Goal: Information Seeking & Learning: Learn about a topic

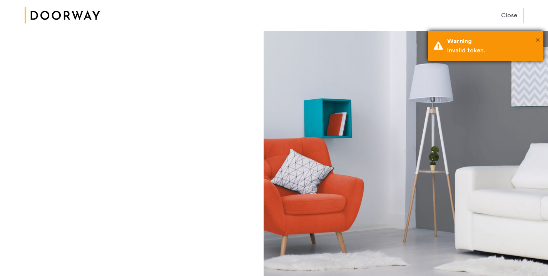
click at [539, 41] on span "×" at bounding box center [538, 40] width 4 height 8
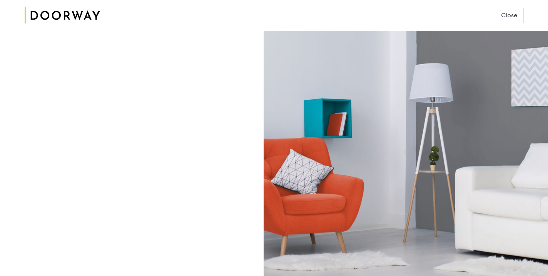
click at [91, 14] on img at bounding box center [62, 15] width 75 height 29
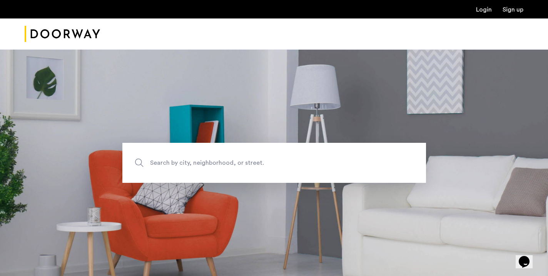
click at [487, 10] on link "Login" at bounding box center [484, 10] width 16 height 6
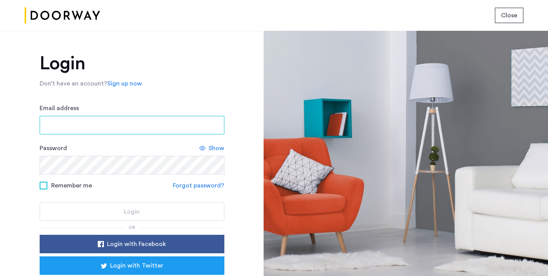
type input "**********"
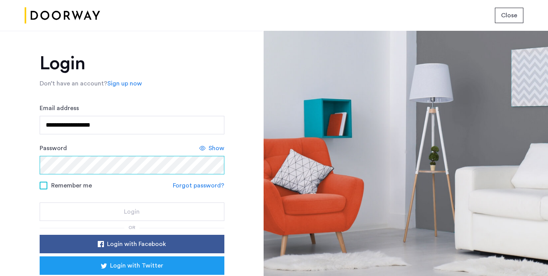
click at [131, 212] on button "Login" at bounding box center [132, 212] width 185 height 18
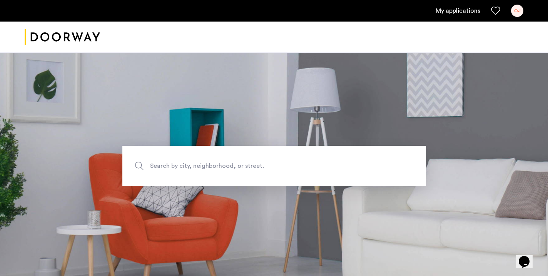
click at [212, 169] on span "Search by city, neighborhood, or street." at bounding box center [256, 166] width 213 height 10
click at [212, 169] on input "Search by city, neighborhood, or street." at bounding box center [274, 166] width 304 height 40
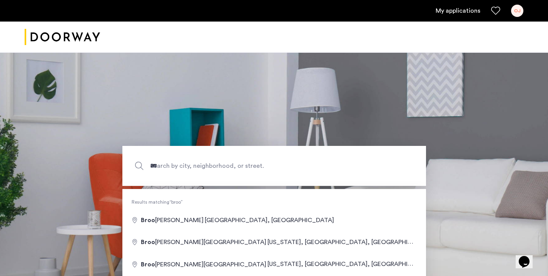
type input "**********"
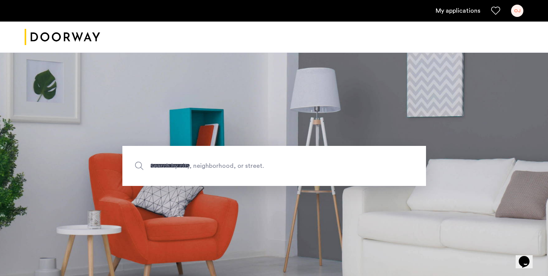
drag, startPoint x: 212, startPoint y: 169, endPoint x: 189, endPoint y: 222, distance: 57.4
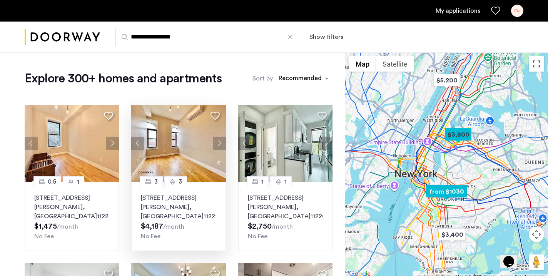
click at [183, 142] on img at bounding box center [178, 143] width 95 height 77
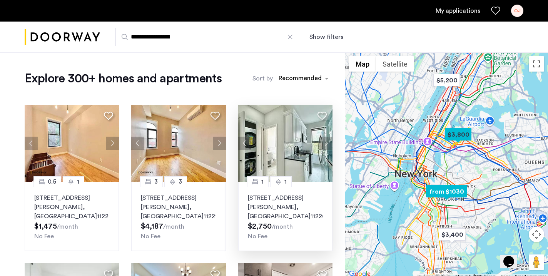
click at [325, 145] on button "Next apartment" at bounding box center [326, 143] width 13 height 13
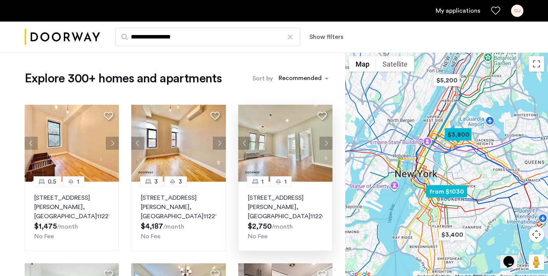
click at [325, 145] on button "Next apartment" at bounding box center [326, 143] width 13 height 13
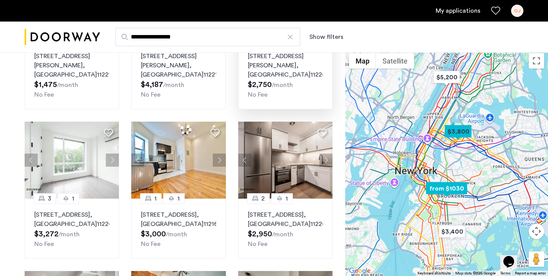
scroll to position [141, 0]
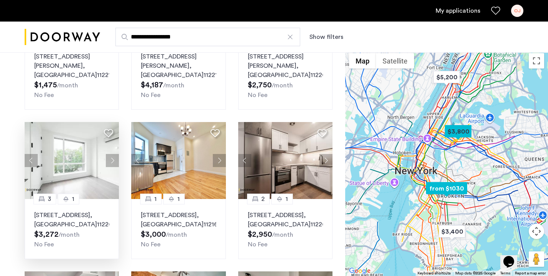
click at [111, 161] on button "Next apartment" at bounding box center [112, 160] width 13 height 13
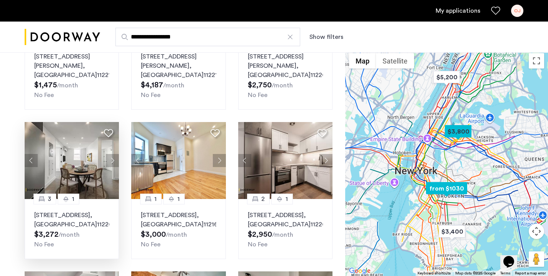
click at [111, 161] on button "Next apartment" at bounding box center [112, 160] width 13 height 13
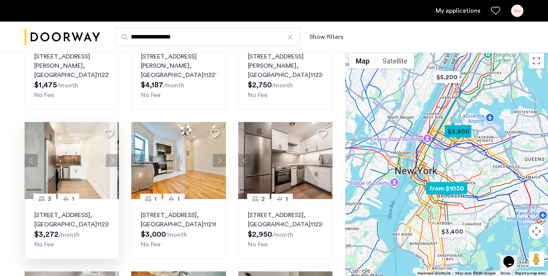
click at [82, 175] on img at bounding box center [72, 160] width 95 height 77
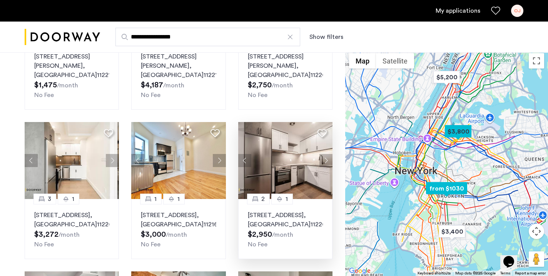
click at [328, 160] on button "Next apartment" at bounding box center [326, 160] width 13 height 13
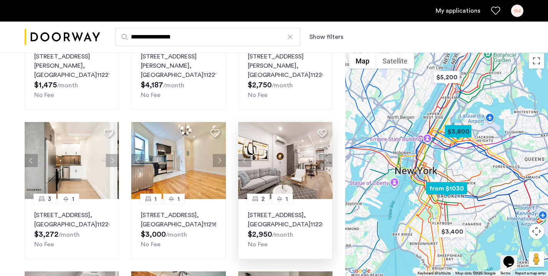
click at [328, 160] on button "Next apartment" at bounding box center [326, 160] width 13 height 13
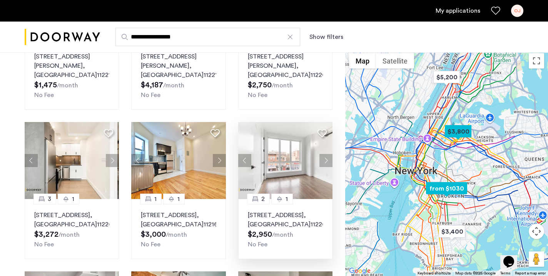
click at [328, 160] on button "Next apartment" at bounding box center [326, 160] width 13 height 13
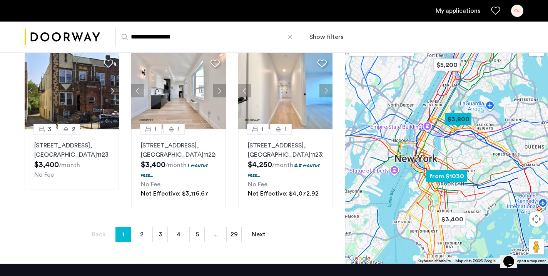
scroll to position [549, 0]
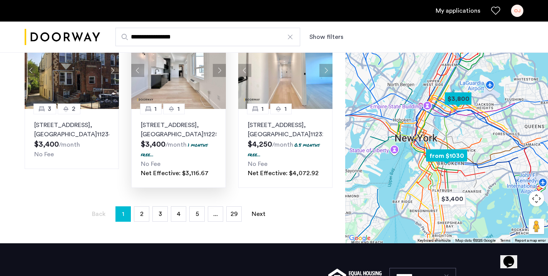
click at [220, 77] on button "Next apartment" at bounding box center [219, 70] width 13 height 13
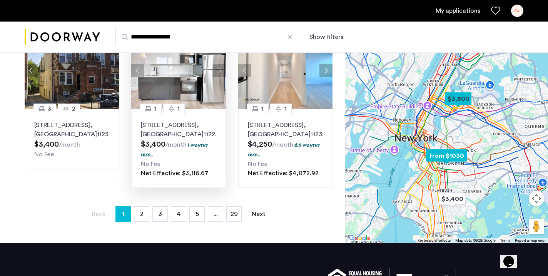
click at [222, 77] on button "Next apartment" at bounding box center [219, 70] width 13 height 13
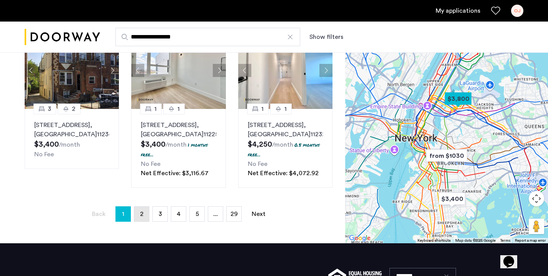
click at [146, 221] on link "page 2" at bounding box center [141, 214] width 15 height 15
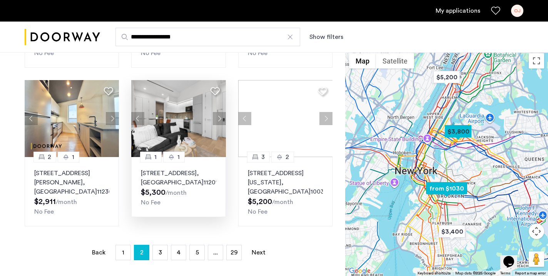
scroll to position [601, 0]
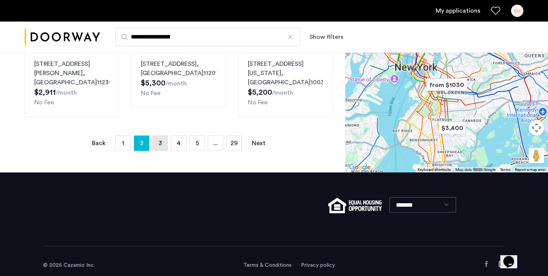
click at [161, 146] on span "3" at bounding box center [160, 143] width 3 height 6
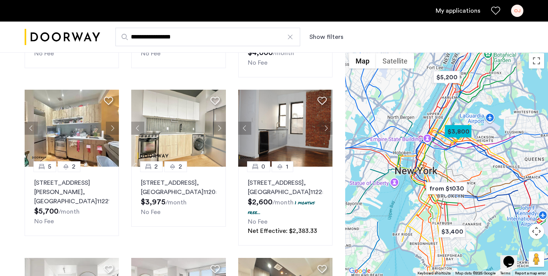
scroll to position [324, 0]
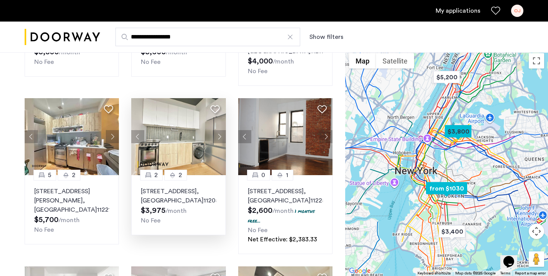
click at [222, 130] on button "Next apartment" at bounding box center [219, 136] width 13 height 13
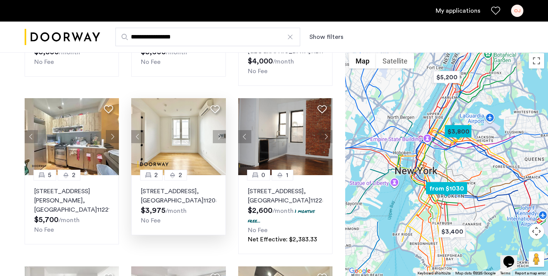
click at [222, 130] on button "Next apartment" at bounding box center [219, 136] width 13 height 13
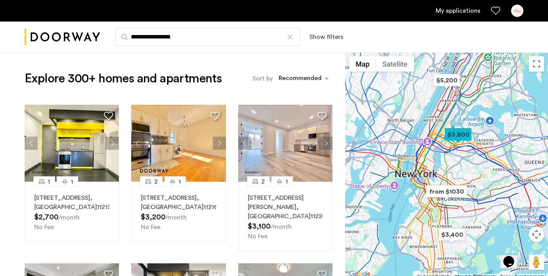
scroll to position [0, 0]
click at [327, 37] on button "Show filters" at bounding box center [327, 36] width 34 height 9
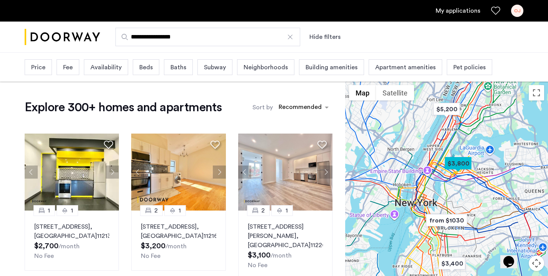
click at [42, 71] on span "Price" at bounding box center [38, 67] width 14 height 9
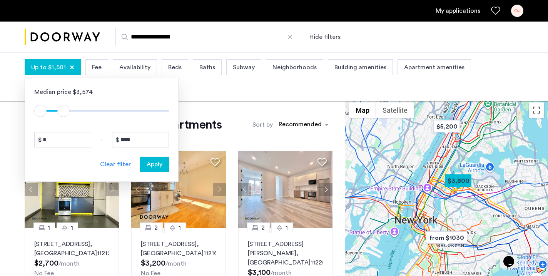
type input "****"
drag, startPoint x: 166, startPoint y: 111, endPoint x: 63, endPoint y: 110, distance: 102.8
click at [63, 110] on span "ngx-slider-max" at bounding box center [63, 111] width 12 height 12
click at [161, 166] on span "Apply" at bounding box center [155, 164] width 16 height 9
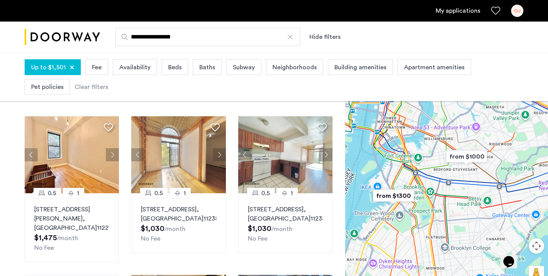
scroll to position [30, 0]
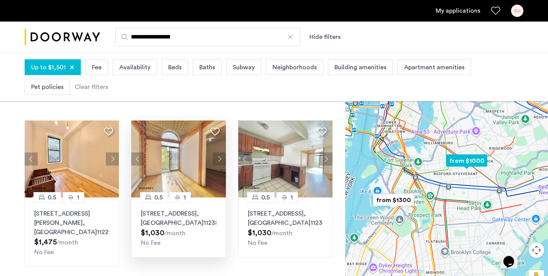
click at [220, 158] on button "Next apartment" at bounding box center [219, 158] width 13 height 13
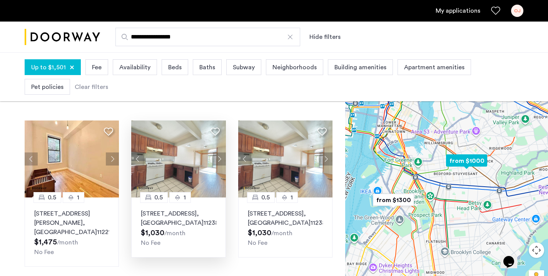
click at [220, 158] on button "Next apartment" at bounding box center [219, 158] width 13 height 13
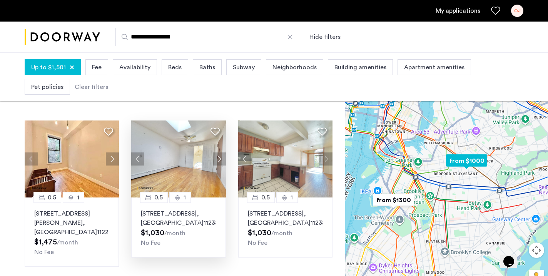
click at [220, 158] on button "Next apartment" at bounding box center [219, 158] width 13 height 13
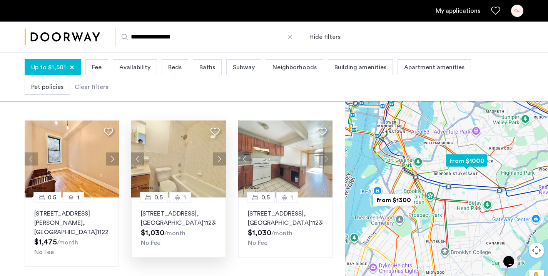
click at [220, 158] on button "Next apartment" at bounding box center [219, 158] width 13 height 13
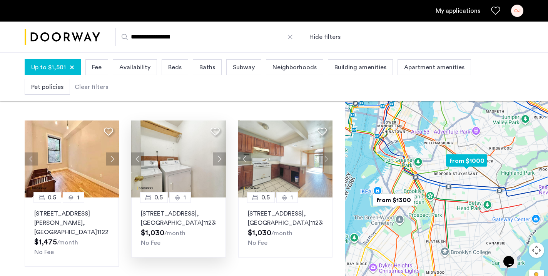
click at [220, 158] on button "Next apartment" at bounding box center [219, 158] width 13 height 13
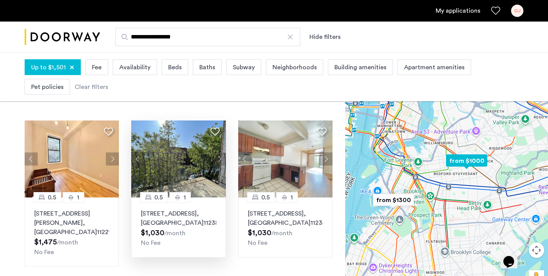
click at [220, 158] on button "Next apartment" at bounding box center [219, 158] width 13 height 13
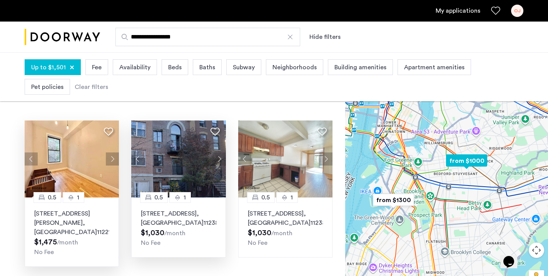
click at [56, 143] on img at bounding box center [72, 159] width 95 height 77
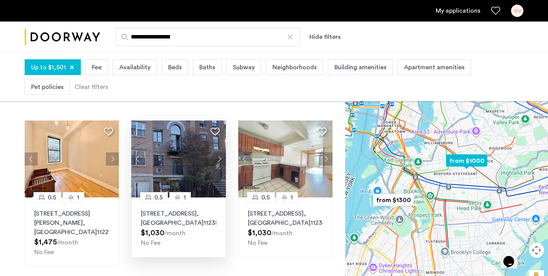
click at [174, 158] on img at bounding box center [178, 159] width 95 height 77
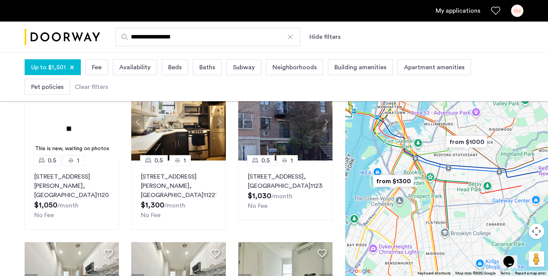
scroll to position [184, 0]
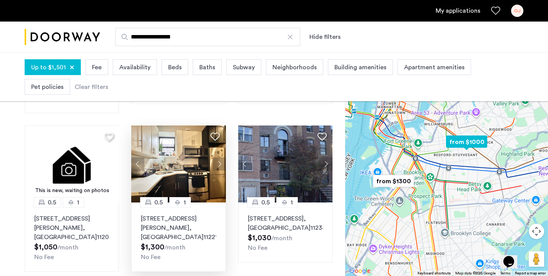
click at [221, 164] on button "Next apartment" at bounding box center [219, 164] width 13 height 13
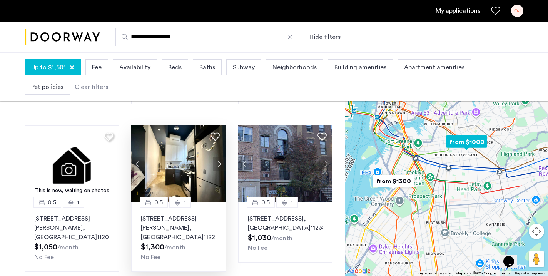
click at [221, 164] on button "Next apartment" at bounding box center [219, 164] width 13 height 13
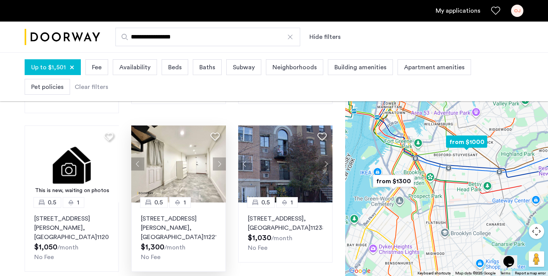
click at [221, 164] on button "Next apartment" at bounding box center [219, 164] width 13 height 13
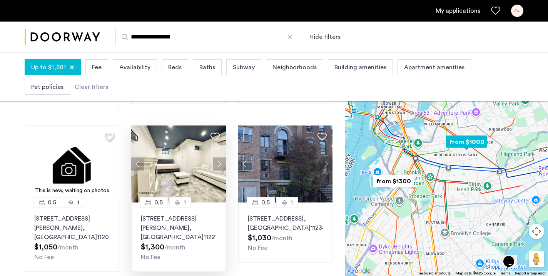
click at [221, 163] on button "Next apartment" at bounding box center [219, 164] width 13 height 13
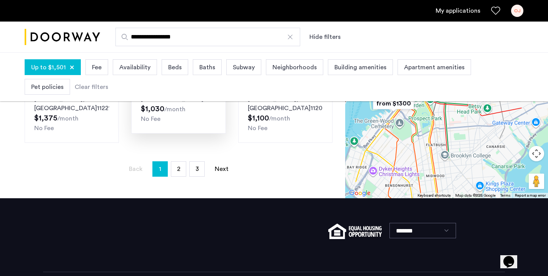
scroll to position [630, 0]
click at [183, 170] on link "page 2" at bounding box center [178, 169] width 15 height 15
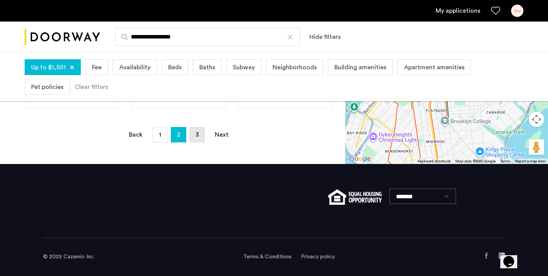
scroll to position [665, 0]
click at [196, 139] on link "page 3" at bounding box center [197, 134] width 15 height 15
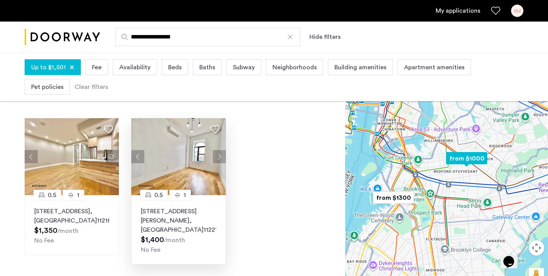
scroll to position [6, 0]
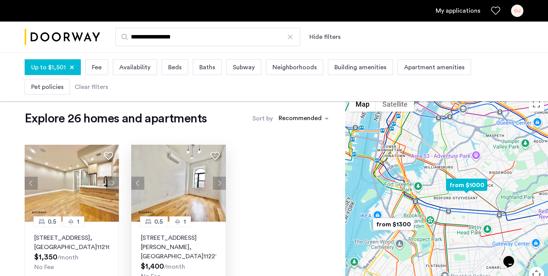
click at [221, 185] on button "Next apartment" at bounding box center [219, 183] width 13 height 13
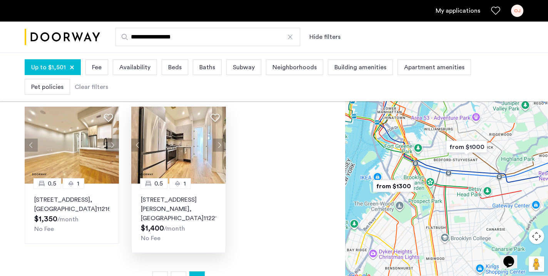
scroll to position [30, 0]
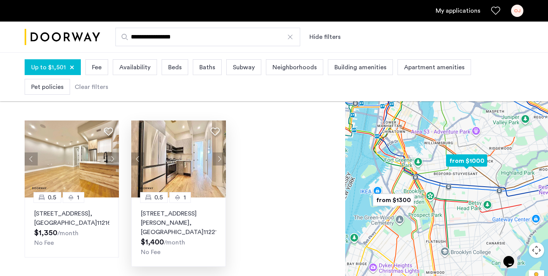
click at [218, 159] on button "Next apartment" at bounding box center [219, 158] width 13 height 13
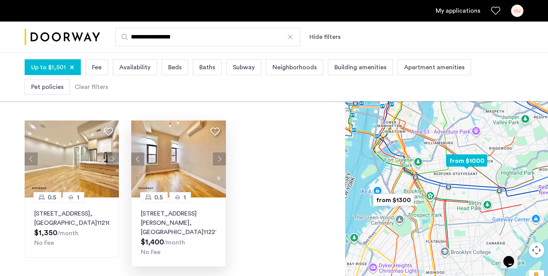
click at [218, 159] on button "Next apartment" at bounding box center [219, 158] width 13 height 13
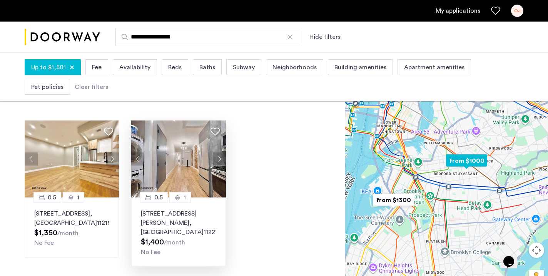
click at [218, 159] on button "Next apartment" at bounding box center [219, 158] width 13 height 13
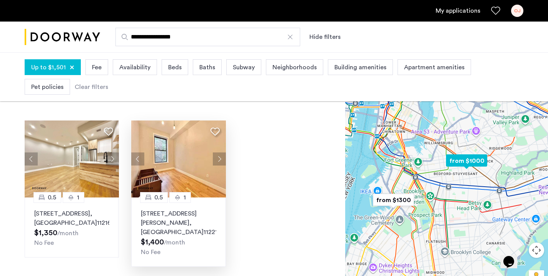
click at [218, 159] on button "Next apartment" at bounding box center [219, 158] width 13 height 13
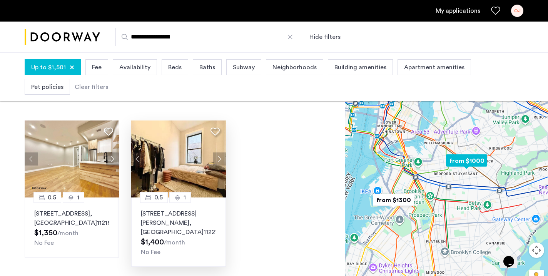
click at [218, 159] on button "Next apartment" at bounding box center [219, 158] width 13 height 13
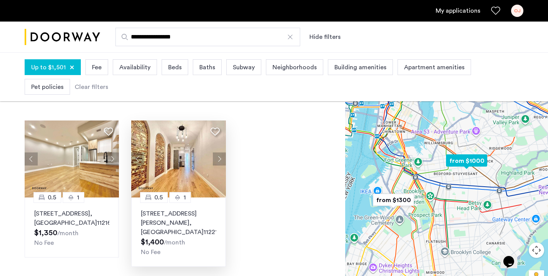
click at [218, 159] on button "Next apartment" at bounding box center [219, 158] width 13 height 13
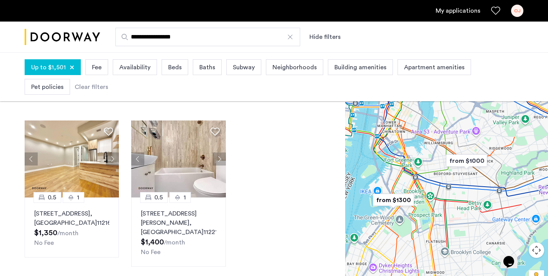
click at [77, 37] on img "Cazamio logo" at bounding box center [62, 37] width 75 height 29
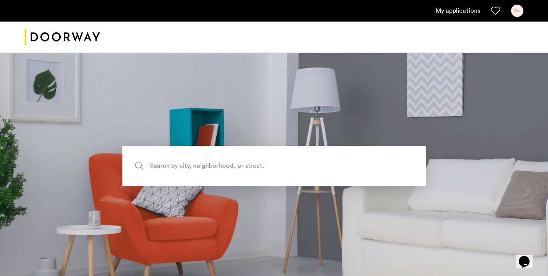
click at [195, 161] on span "Search by city, neighborhood, or street." at bounding box center [256, 166] width 213 height 10
click at [195, 161] on input "Search by city, neighborhood, or street." at bounding box center [274, 166] width 304 height 40
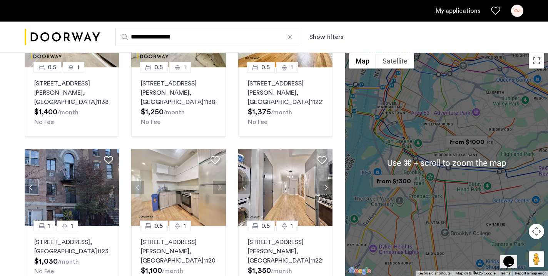
scroll to position [515, 0]
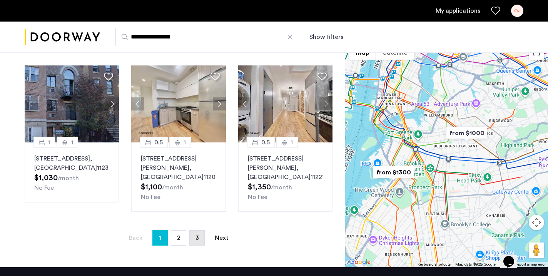
click at [200, 240] on link "page 3" at bounding box center [197, 238] width 15 height 15
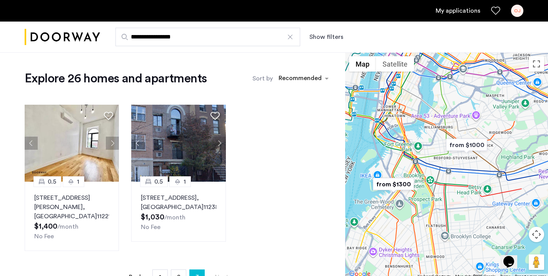
click at [71, 34] on img "Cazamio logo" at bounding box center [62, 37] width 75 height 29
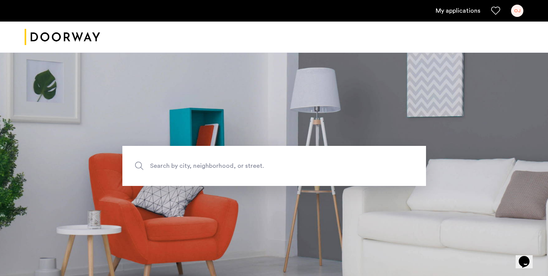
click at [89, 36] on img "Cazamio logo" at bounding box center [62, 37] width 75 height 29
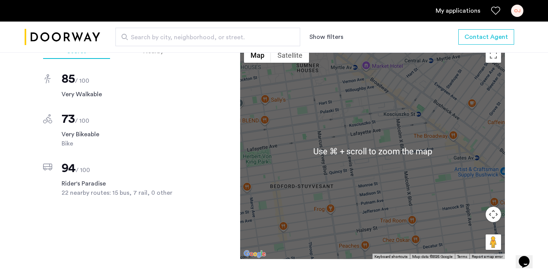
scroll to position [662, 0]
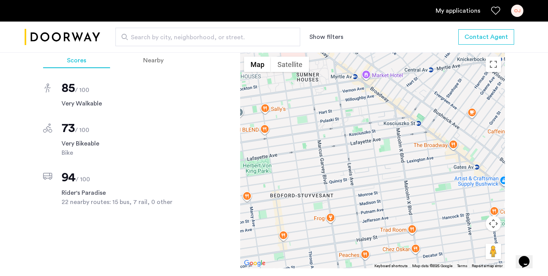
click at [498, 229] on button "Map camera controls" at bounding box center [493, 223] width 15 height 15
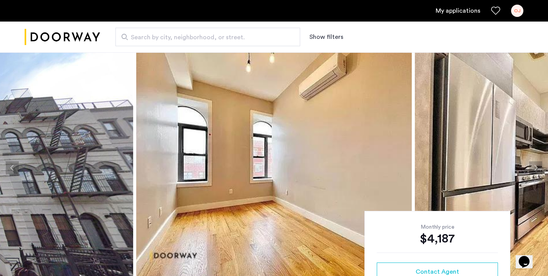
scroll to position [0, 0]
click at [285, 142] on img at bounding box center [274, 167] width 276 height 231
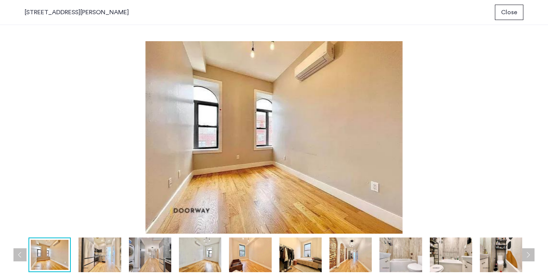
click at [530, 257] on button "Next apartment" at bounding box center [528, 254] width 13 height 13
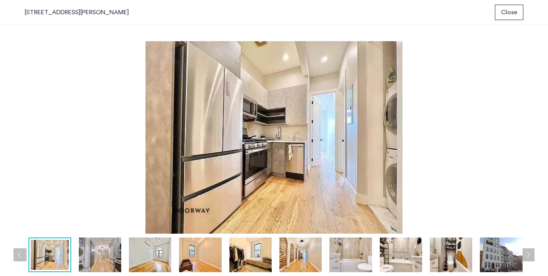
click at [530, 257] on button "Next apartment" at bounding box center [528, 254] width 13 height 13
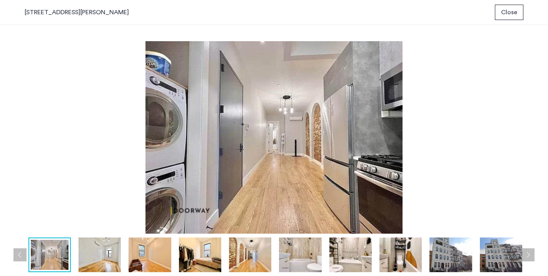
click at [530, 257] on button "Next apartment" at bounding box center [528, 254] width 13 height 13
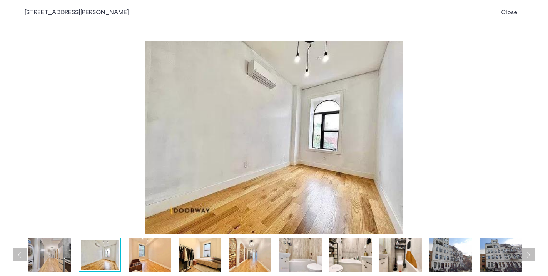
click at [530, 257] on button "Next apartment" at bounding box center [528, 254] width 13 height 13
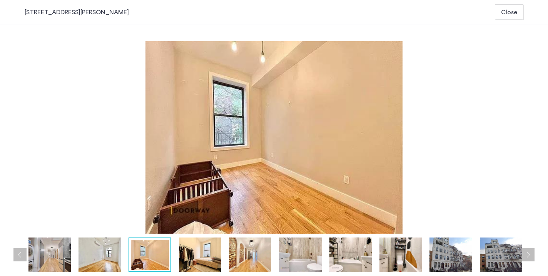
click at [530, 257] on button "Next apartment" at bounding box center [528, 254] width 13 height 13
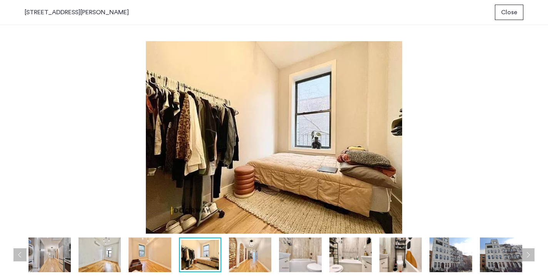
click at [530, 257] on button "Next apartment" at bounding box center [528, 254] width 13 height 13
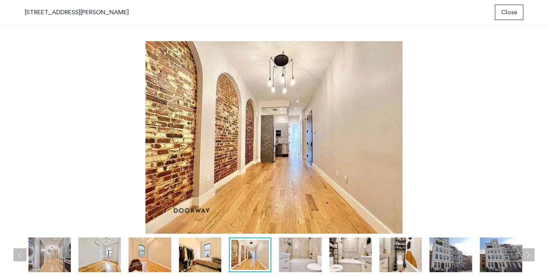
click at [530, 257] on button "Next apartment" at bounding box center [528, 254] width 13 height 13
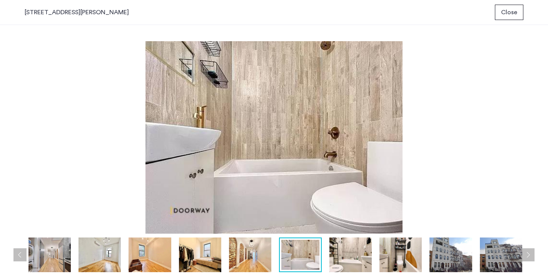
click at [530, 257] on button "Next apartment" at bounding box center [528, 254] width 13 height 13
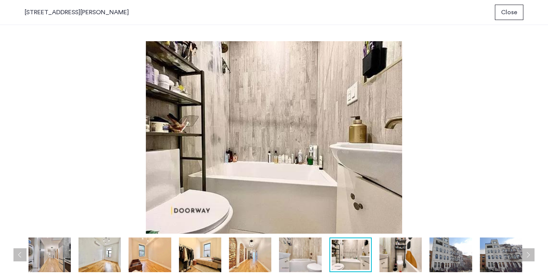
click at [530, 257] on button "Next apartment" at bounding box center [528, 254] width 13 height 13
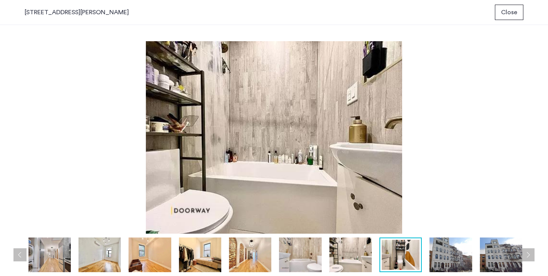
click at [530, 257] on button "Next apartment" at bounding box center [528, 254] width 13 height 13
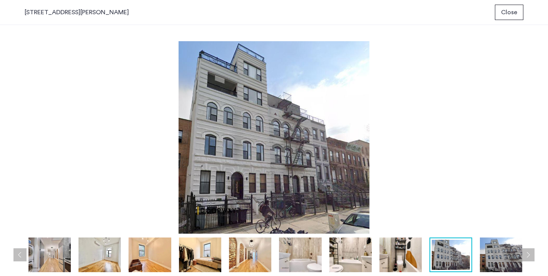
click at [530, 257] on button "Next apartment" at bounding box center [528, 254] width 13 height 13
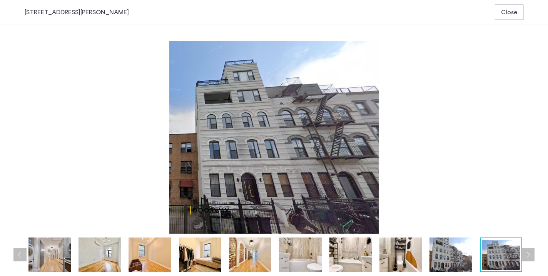
click at [530, 257] on button "Next apartment" at bounding box center [528, 254] width 13 height 13
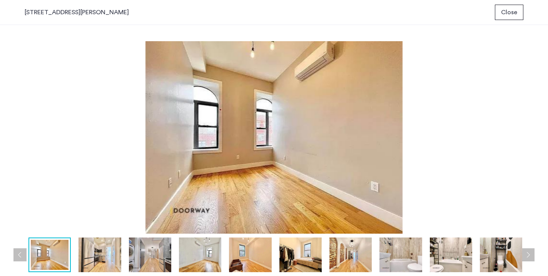
click at [530, 257] on button "Next apartment" at bounding box center [528, 254] width 13 height 13
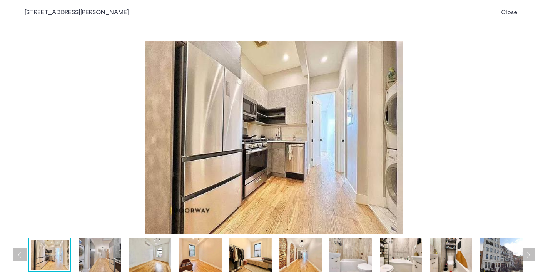
click at [530, 257] on button "Next apartment" at bounding box center [528, 254] width 13 height 13
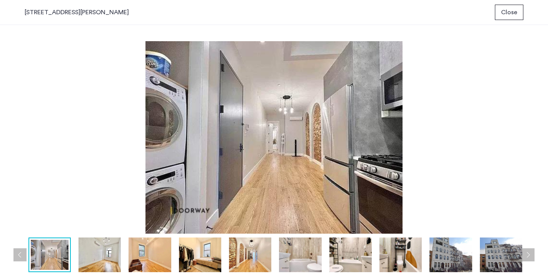
click at [530, 257] on button "Next apartment" at bounding box center [528, 254] width 13 height 13
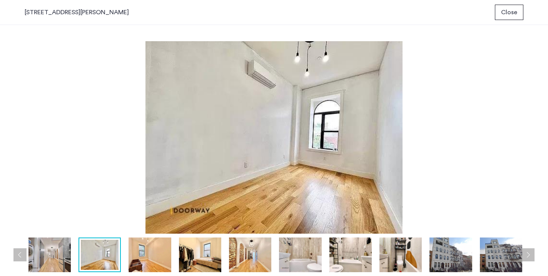
click at [530, 257] on button "Next apartment" at bounding box center [528, 254] width 13 height 13
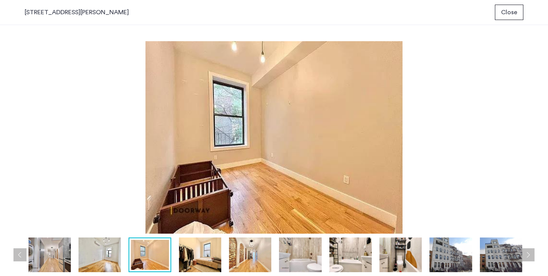
click at [530, 257] on button "Next apartment" at bounding box center [528, 254] width 13 height 13
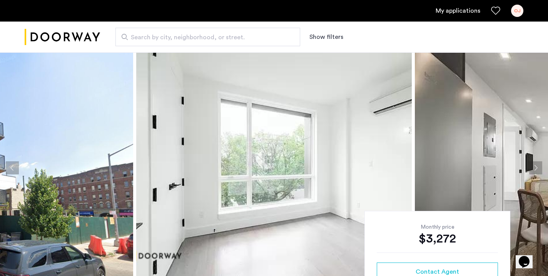
click at [534, 168] on button "Next apartment" at bounding box center [536, 167] width 13 height 13
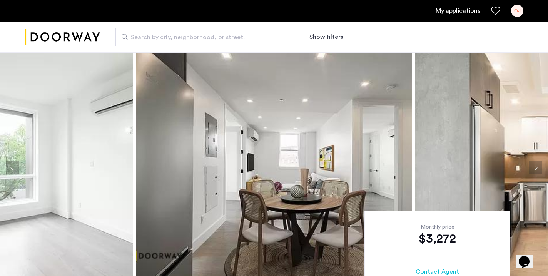
click at [534, 168] on button "Next apartment" at bounding box center [536, 167] width 13 height 13
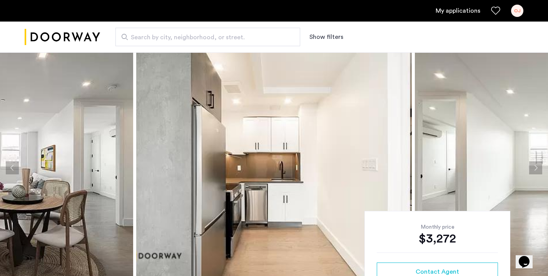
click at [534, 168] on button "Next apartment" at bounding box center [536, 167] width 13 height 13
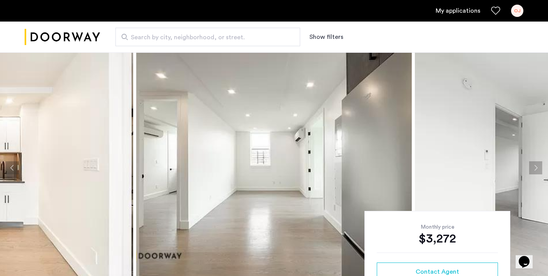
click at [534, 168] on button "Next apartment" at bounding box center [536, 167] width 13 height 13
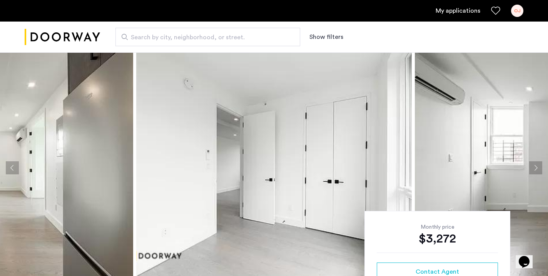
click at [534, 168] on button "Next apartment" at bounding box center [536, 167] width 13 height 13
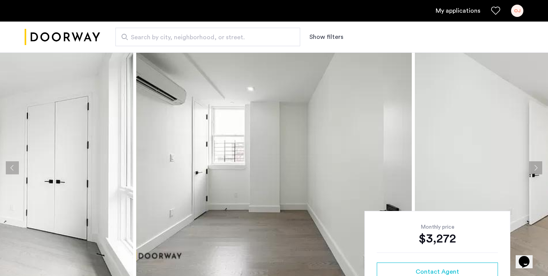
click at [534, 168] on button "Next apartment" at bounding box center [536, 167] width 13 height 13
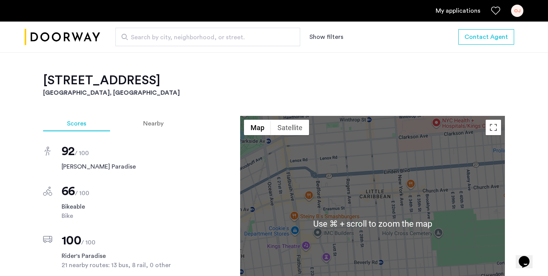
scroll to position [626, 0]
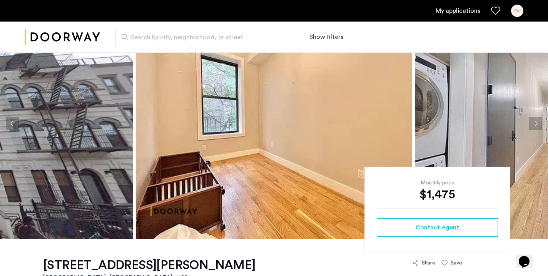
scroll to position [45, 0]
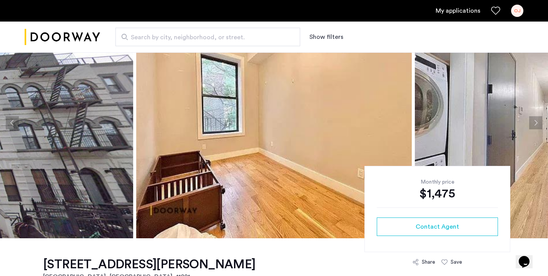
click at [537, 125] on button "Next apartment" at bounding box center [536, 122] width 13 height 13
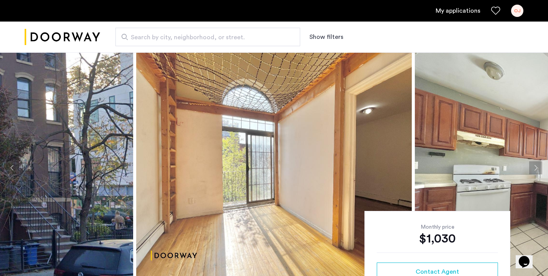
click at [536, 168] on button "Next apartment" at bounding box center [536, 167] width 13 height 13
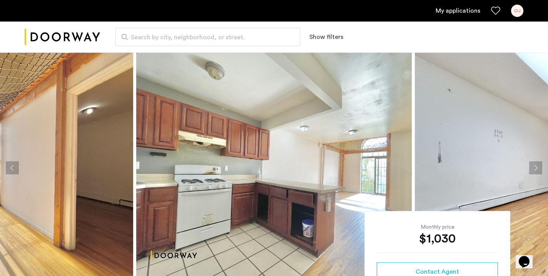
click at [536, 168] on button "Next apartment" at bounding box center [536, 167] width 13 height 13
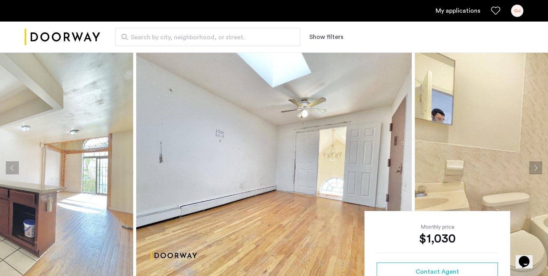
click at [536, 168] on button "Next apartment" at bounding box center [536, 167] width 13 height 13
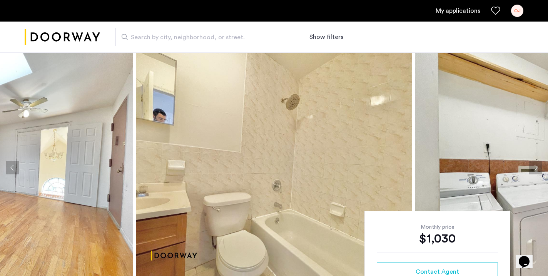
click at [536, 168] on button "Next apartment" at bounding box center [536, 167] width 13 height 13
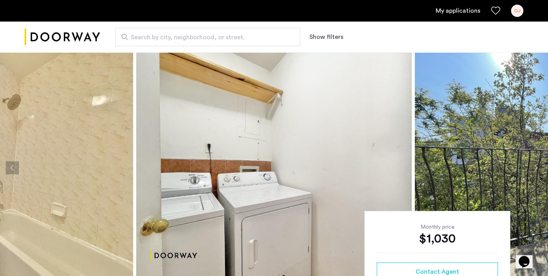
click at [536, 168] on button "Next apartment" at bounding box center [536, 167] width 13 height 13
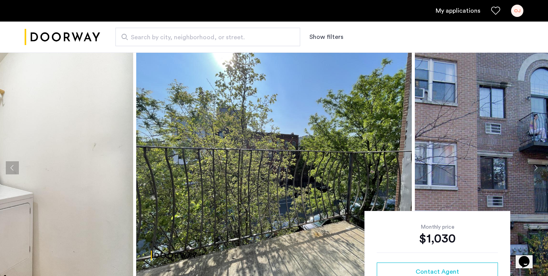
click at [536, 168] on button "Next apartment" at bounding box center [536, 167] width 13 height 13
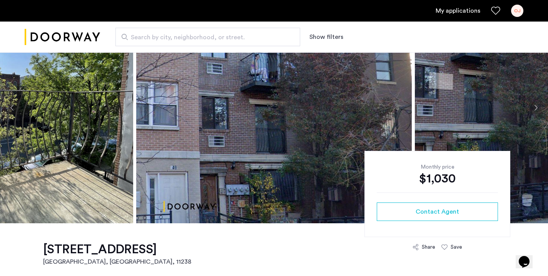
scroll to position [59, 0]
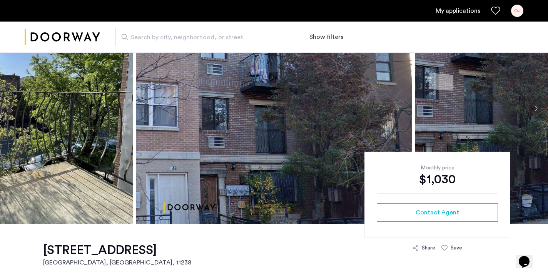
click at [536, 104] on button "Next apartment" at bounding box center [536, 108] width 13 height 13
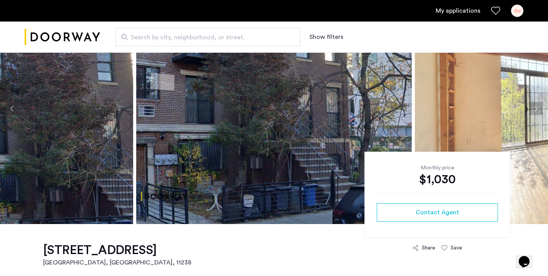
click at [536, 104] on button "Next apartment" at bounding box center [536, 108] width 13 height 13
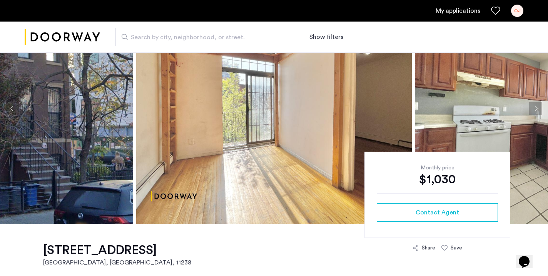
click at [536, 104] on button "Next apartment" at bounding box center [536, 108] width 13 height 13
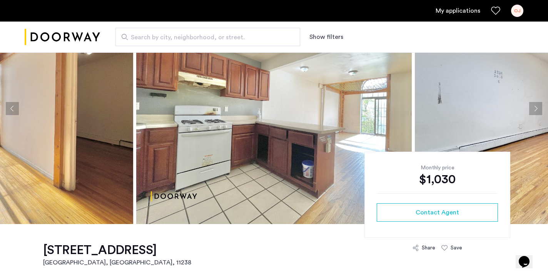
click at [536, 104] on button "Next apartment" at bounding box center [536, 108] width 13 height 13
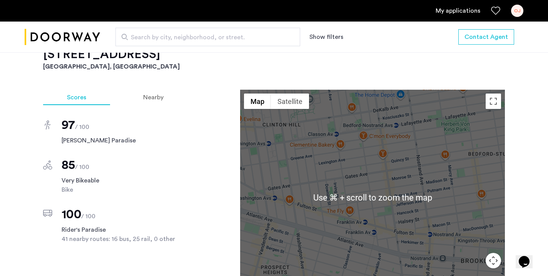
scroll to position [614, 0]
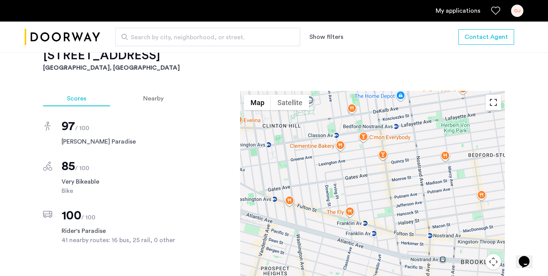
click at [495, 103] on button "Toggle fullscreen view" at bounding box center [493, 102] width 15 height 15
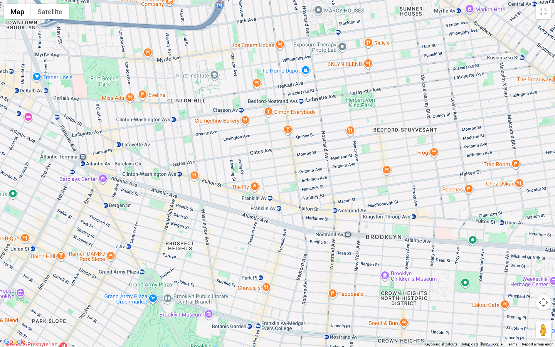
click at [544, 276] on button "Map camera controls" at bounding box center [542, 301] width 15 height 15
click at [523, 276] on button "Zoom out" at bounding box center [523, 320] width 15 height 15
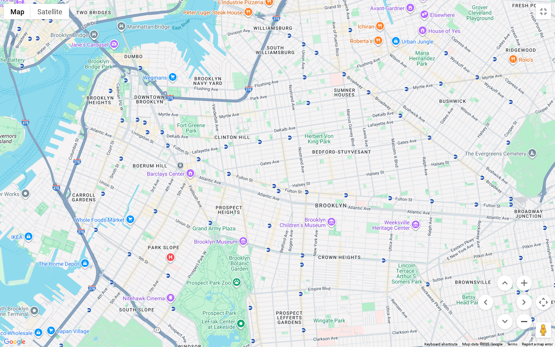
click at [523, 276] on button "Zoom out" at bounding box center [523, 320] width 15 height 15
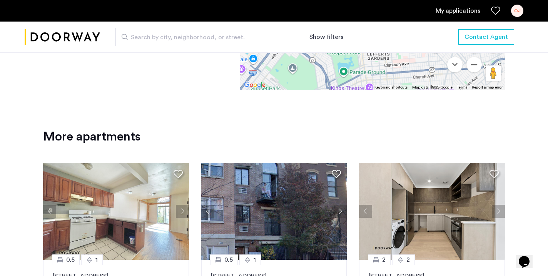
scroll to position [920, 0]
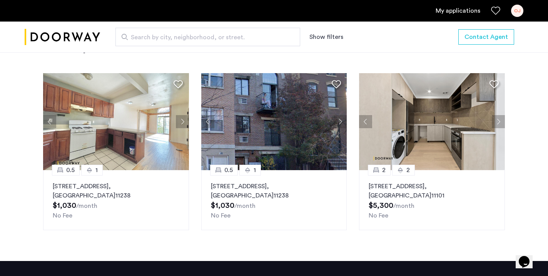
click at [306, 185] on p "451 Franklin Avenue, Unit 3SRE, Brooklyn , NY 11238" at bounding box center [274, 191] width 127 height 18
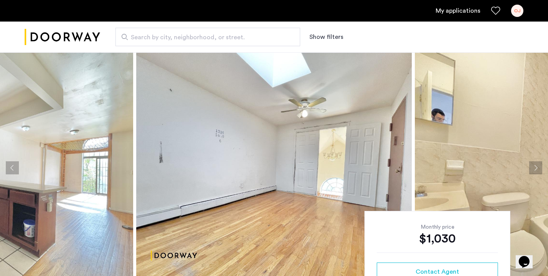
scroll to position [0, 0]
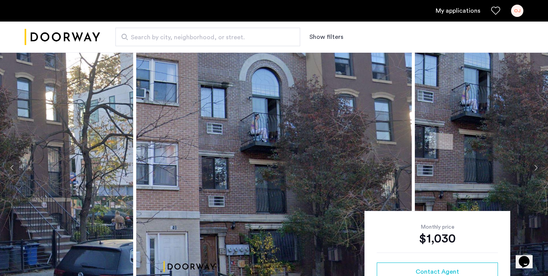
click at [538, 168] on button "Next apartment" at bounding box center [536, 167] width 13 height 13
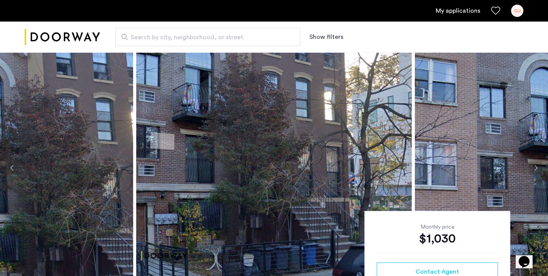
click at [538, 168] on button "Next apartment" at bounding box center [536, 167] width 13 height 13
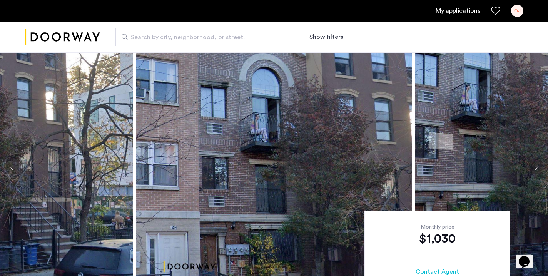
click at [538, 168] on button "Next apartment" at bounding box center [536, 167] width 13 height 13
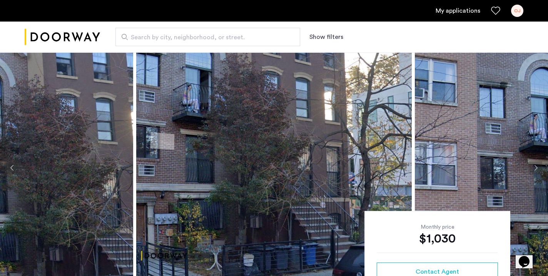
click at [538, 168] on button "Next apartment" at bounding box center [536, 167] width 13 height 13
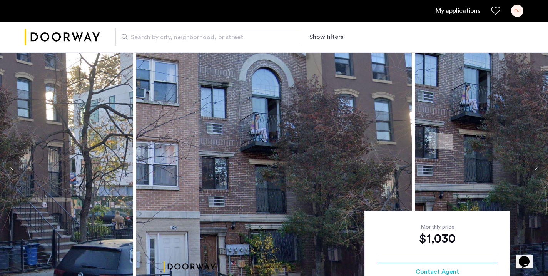
click at [538, 168] on button "Next apartment" at bounding box center [536, 167] width 13 height 13
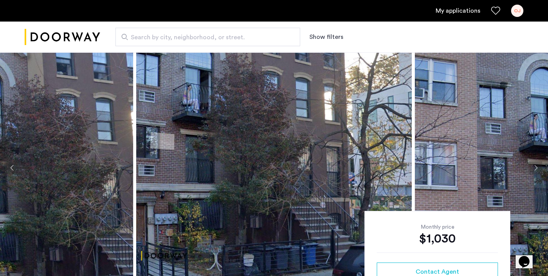
click at [538, 168] on button "Next apartment" at bounding box center [536, 167] width 13 height 13
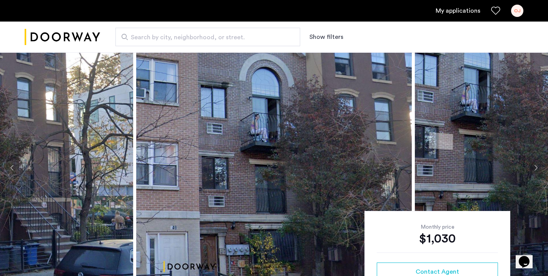
click at [538, 168] on button "Next apartment" at bounding box center [536, 167] width 13 height 13
